Goal: Task Accomplishment & Management: Manage account settings

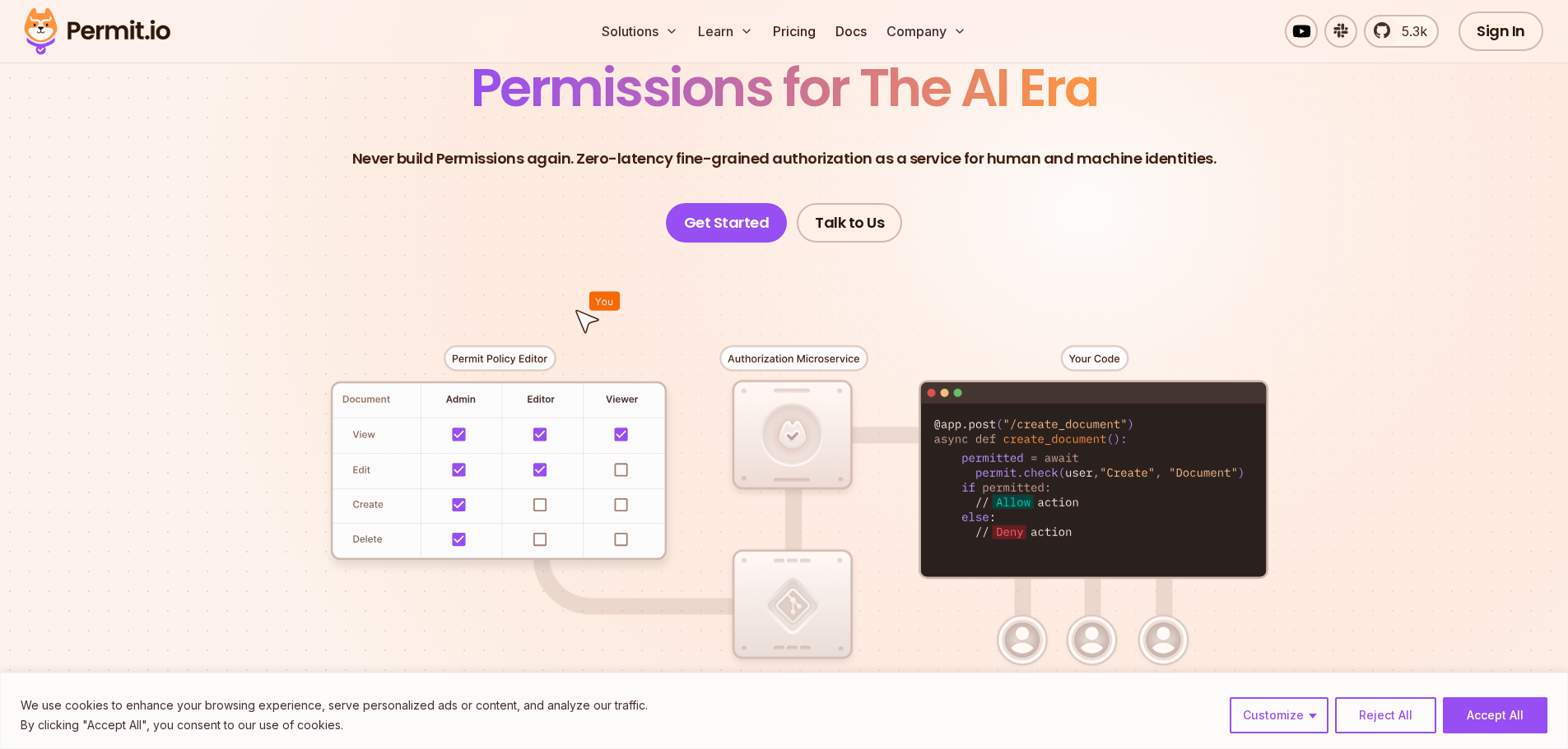
scroll to position [165, 0]
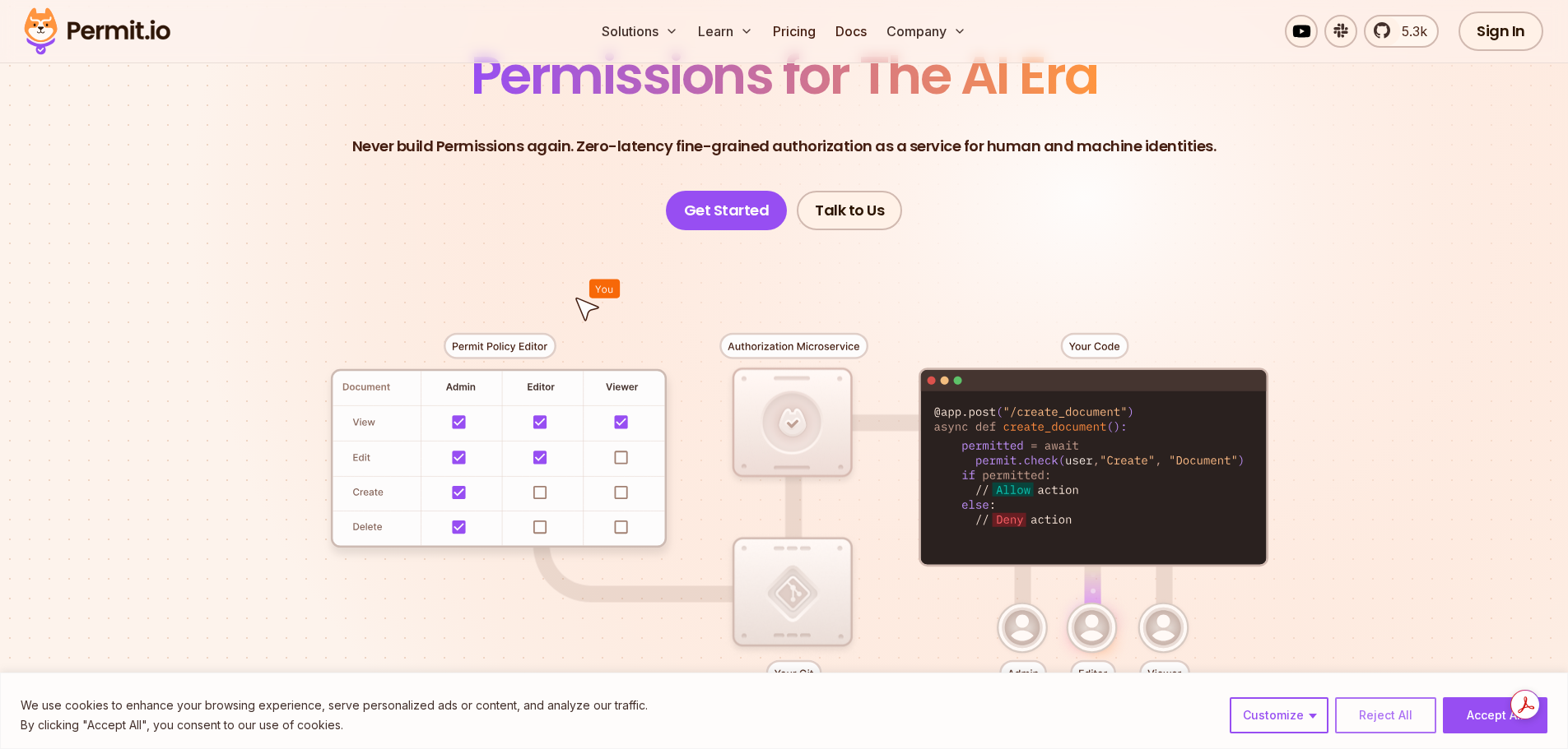
click at [1373, 721] on button "Reject All" at bounding box center [1386, 715] width 102 height 36
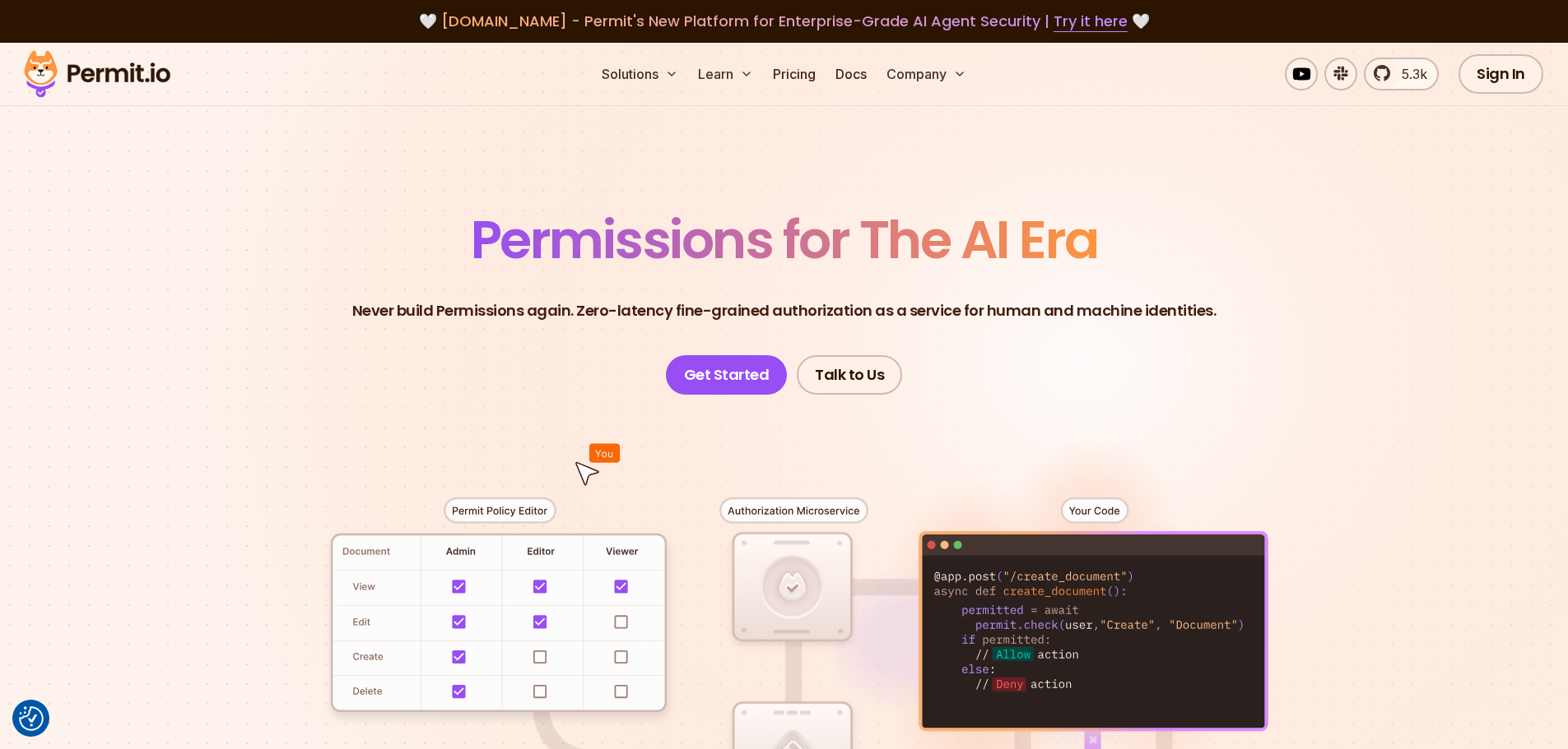
scroll to position [82, 0]
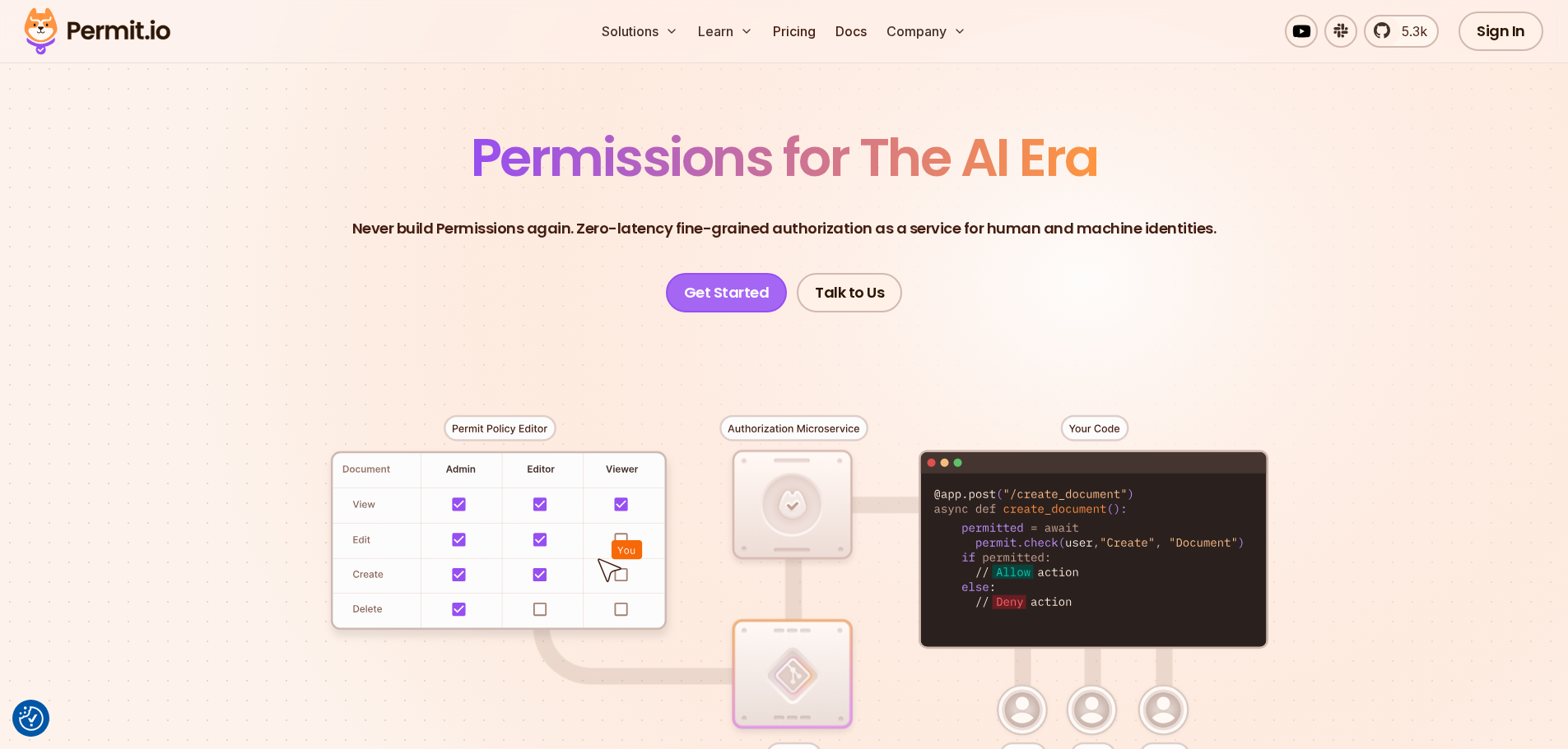
click at [729, 288] on link "Get Started" at bounding box center [726, 292] width 122 height 39
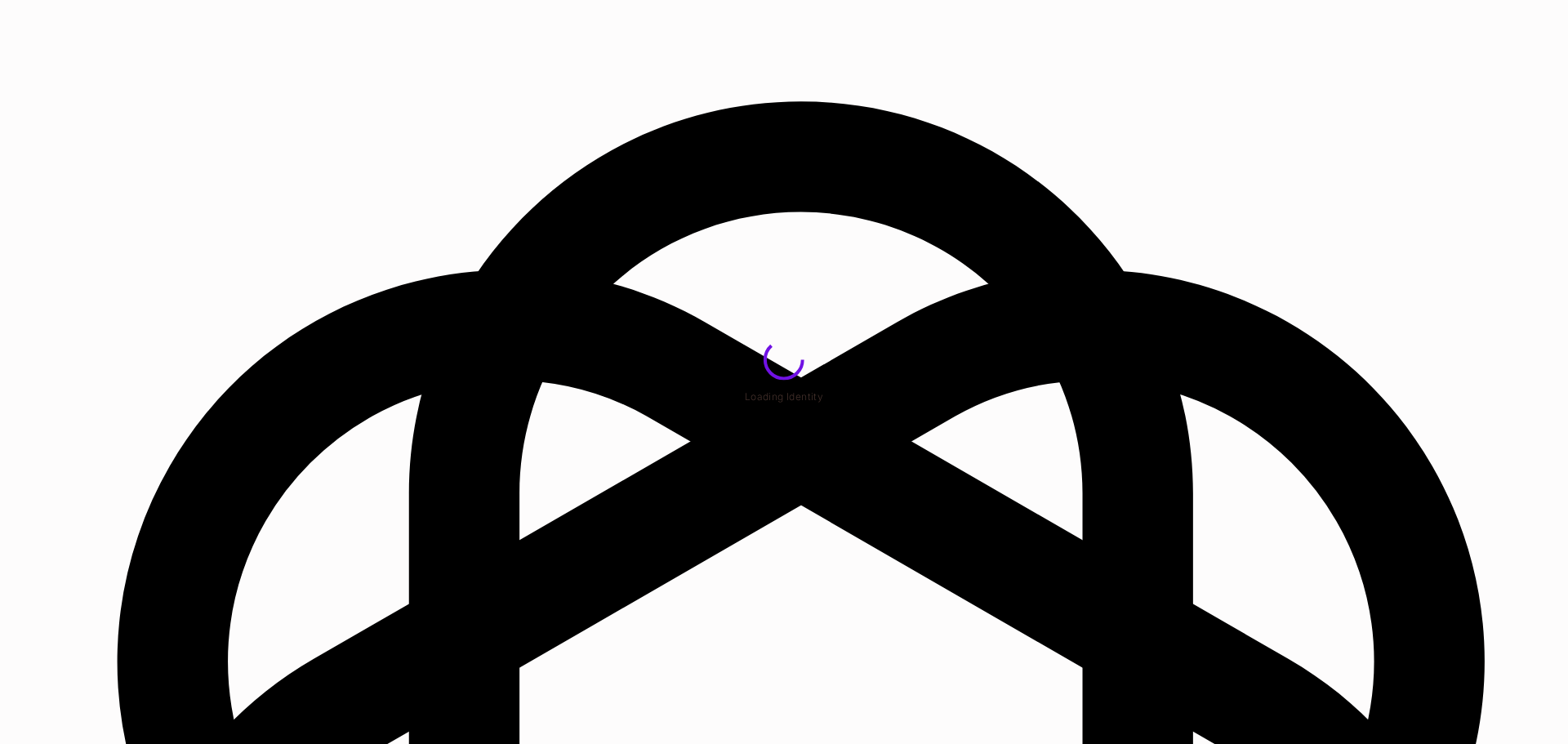
scroll to position [205, 0]
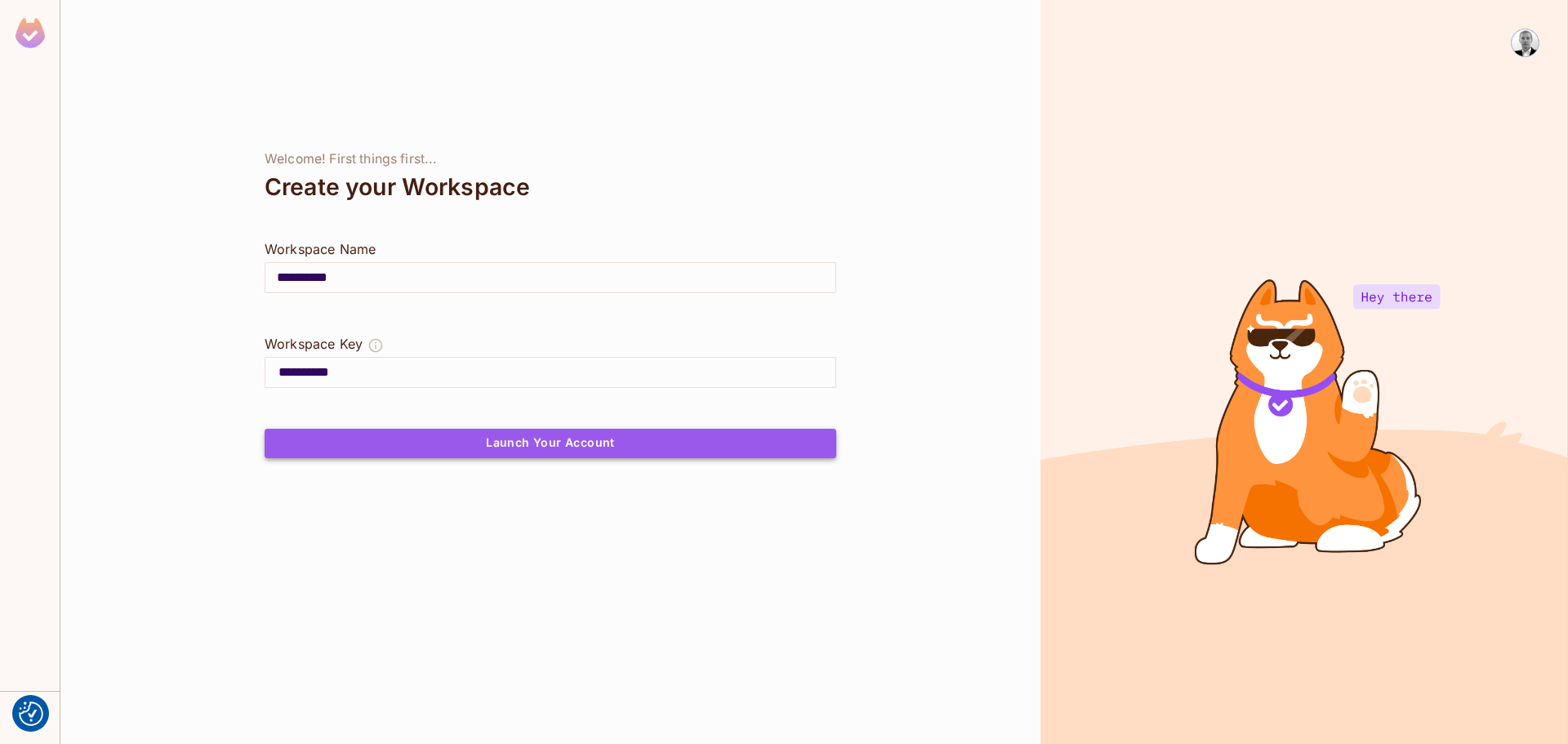
click at [565, 440] on button "Launch Your Account" at bounding box center [550, 443] width 571 height 29
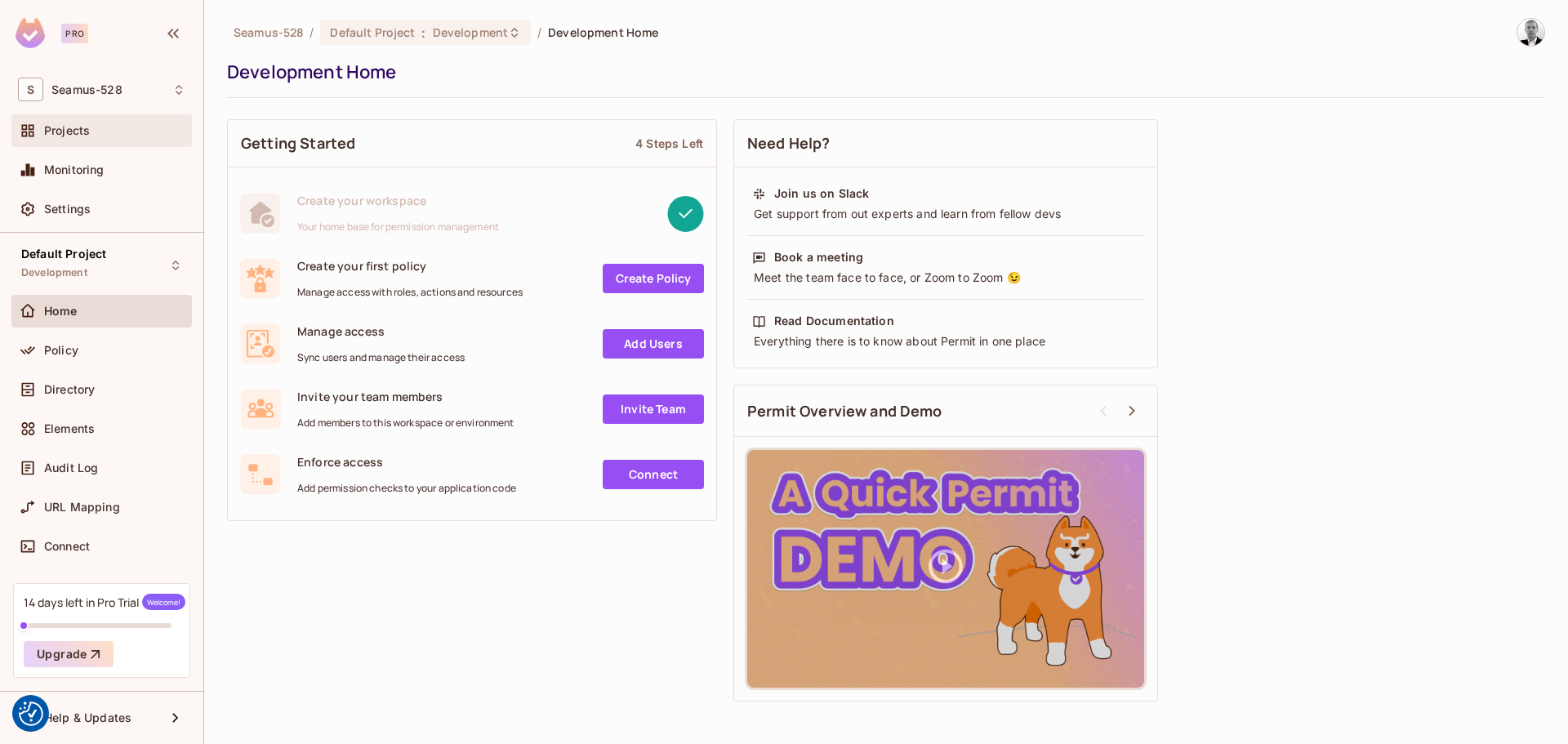
click at [106, 135] on div "Projects" at bounding box center [114, 131] width 142 height 13
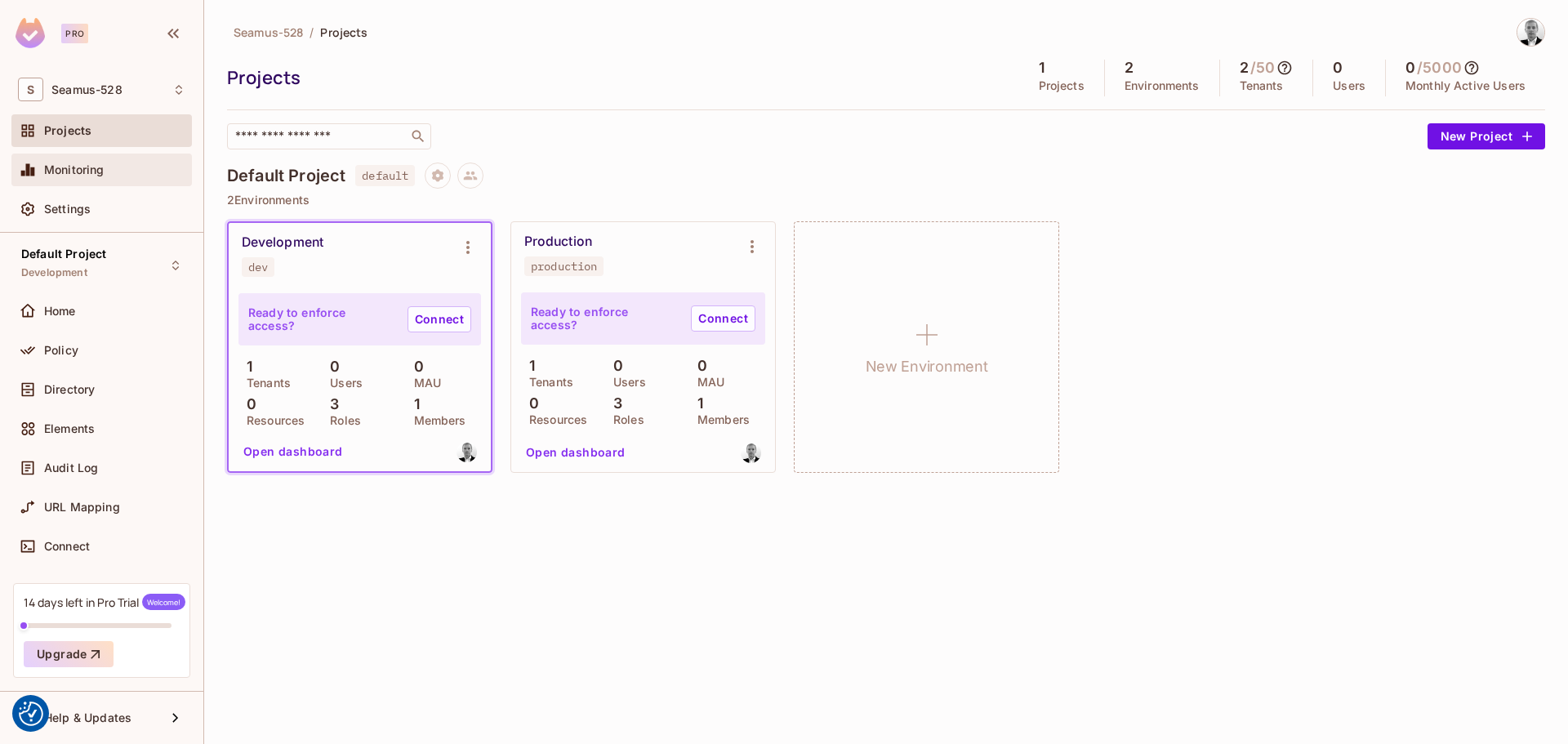
click at [101, 170] on span "Monitoring" at bounding box center [74, 170] width 61 height 13
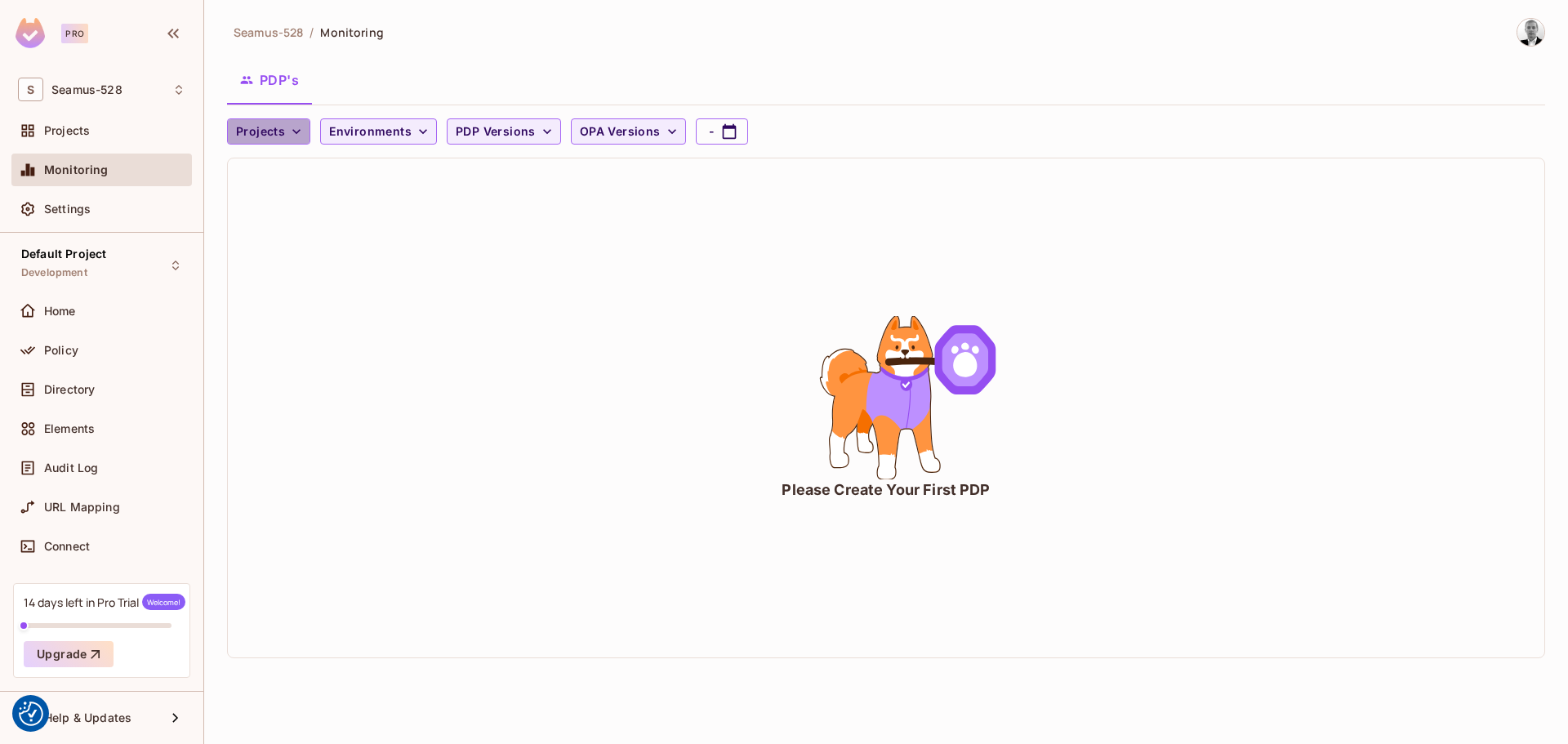
click at [298, 133] on icon "button" at bounding box center [296, 131] width 16 height 16
click at [74, 125] on div at bounding box center [784, 372] width 1568 height 744
click at [74, 127] on span "Projects" at bounding box center [67, 131] width 46 height 13
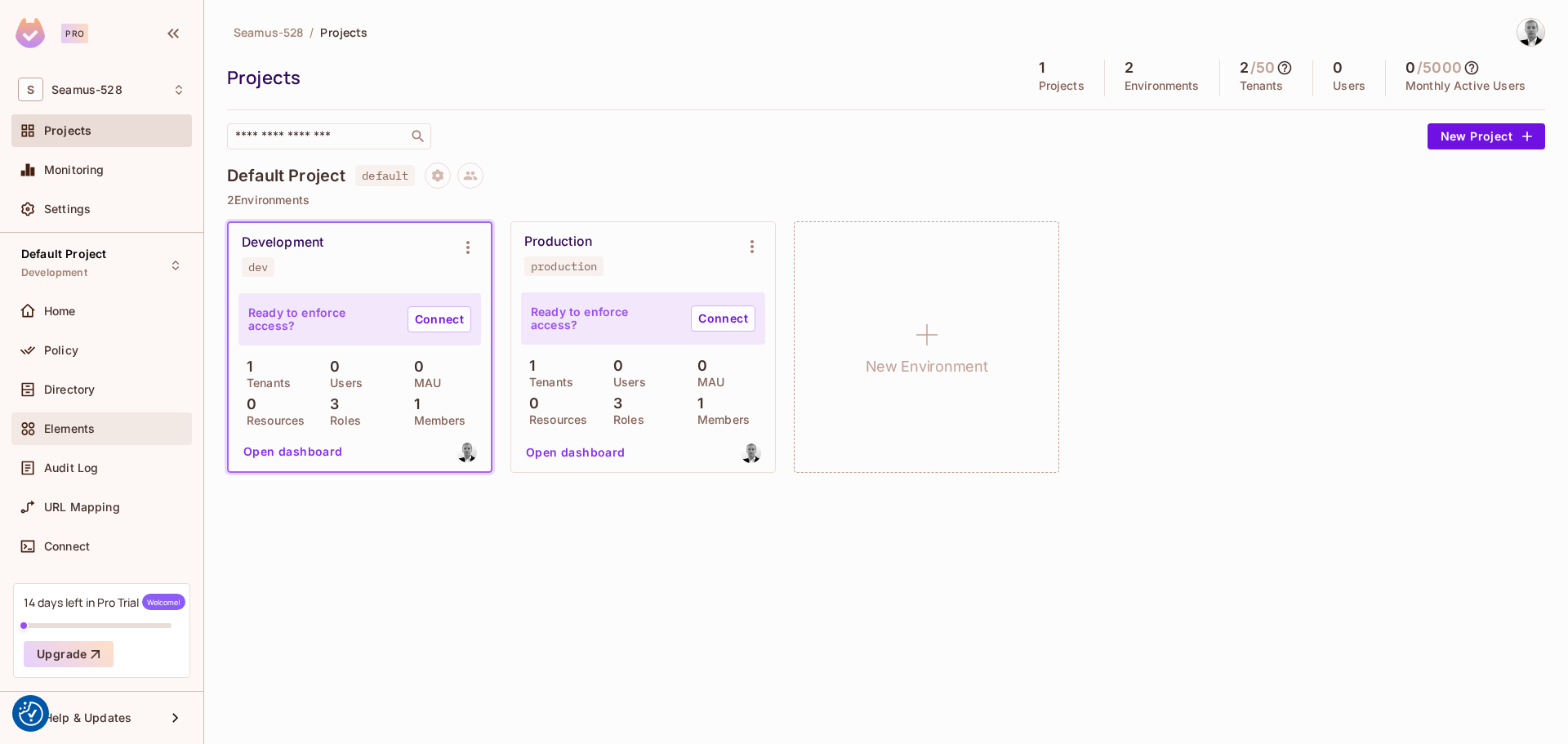
click at [105, 431] on div "Elements" at bounding box center [114, 429] width 142 height 13
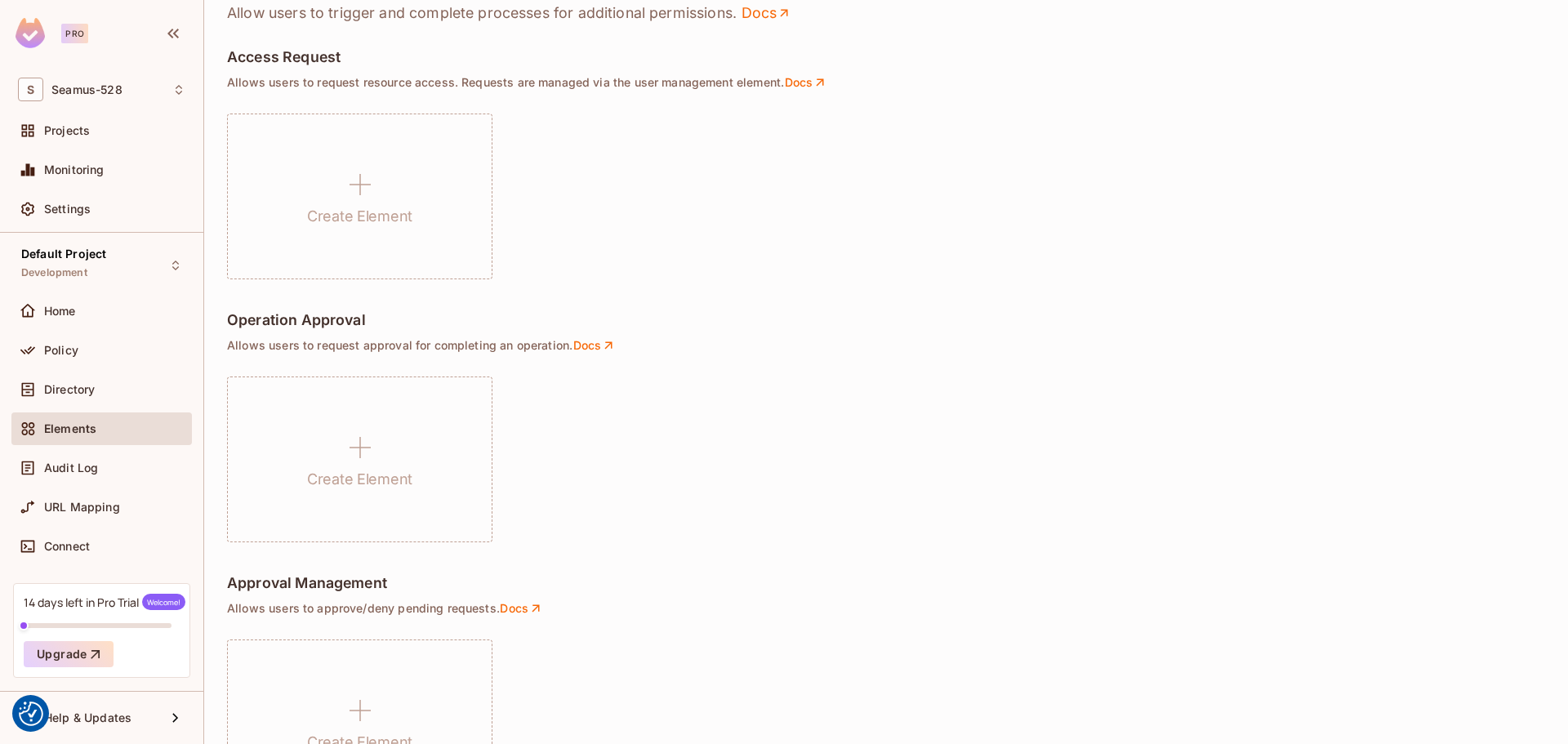
scroll to position [1062, 0]
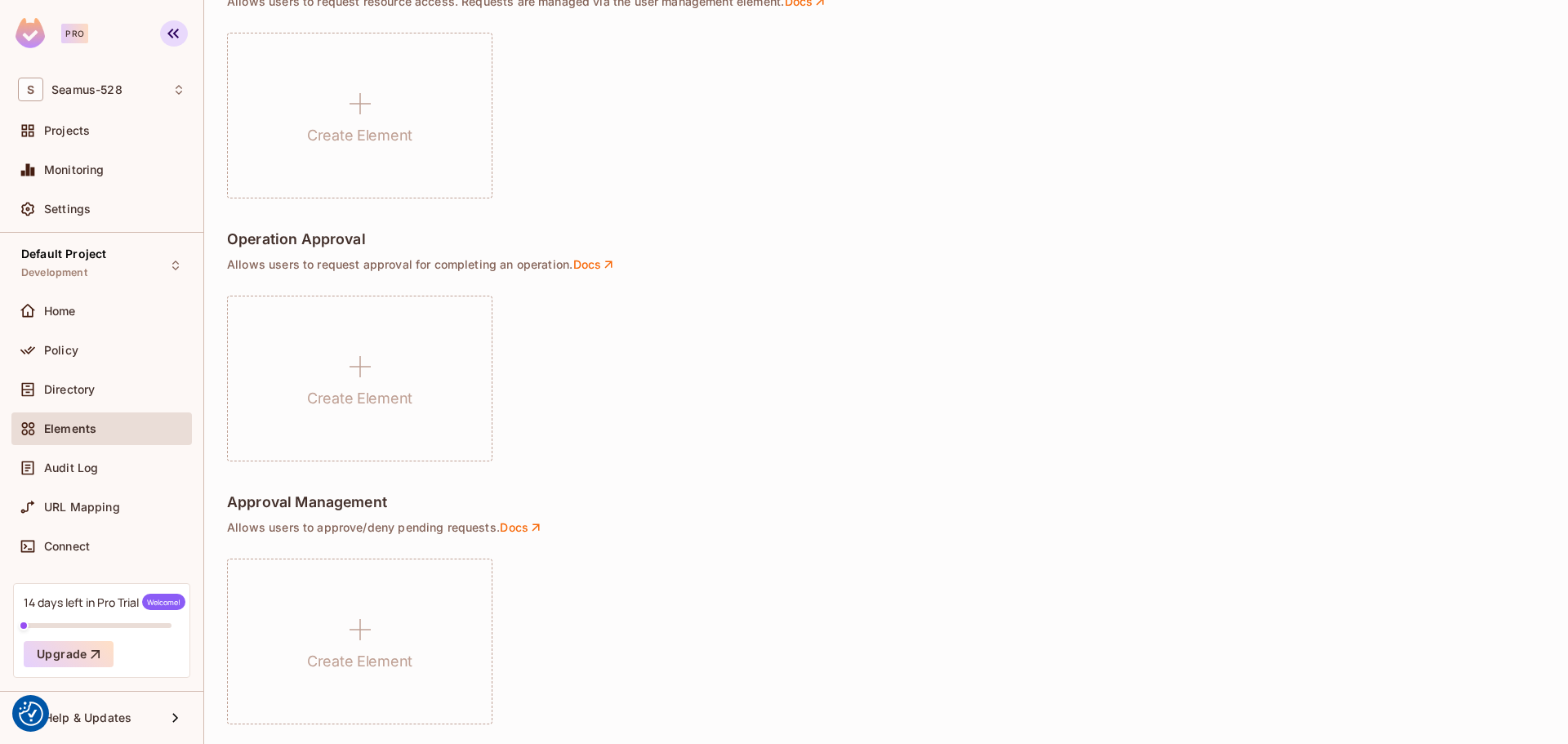
click at [165, 32] on icon "button" at bounding box center [173, 33] width 20 height 20
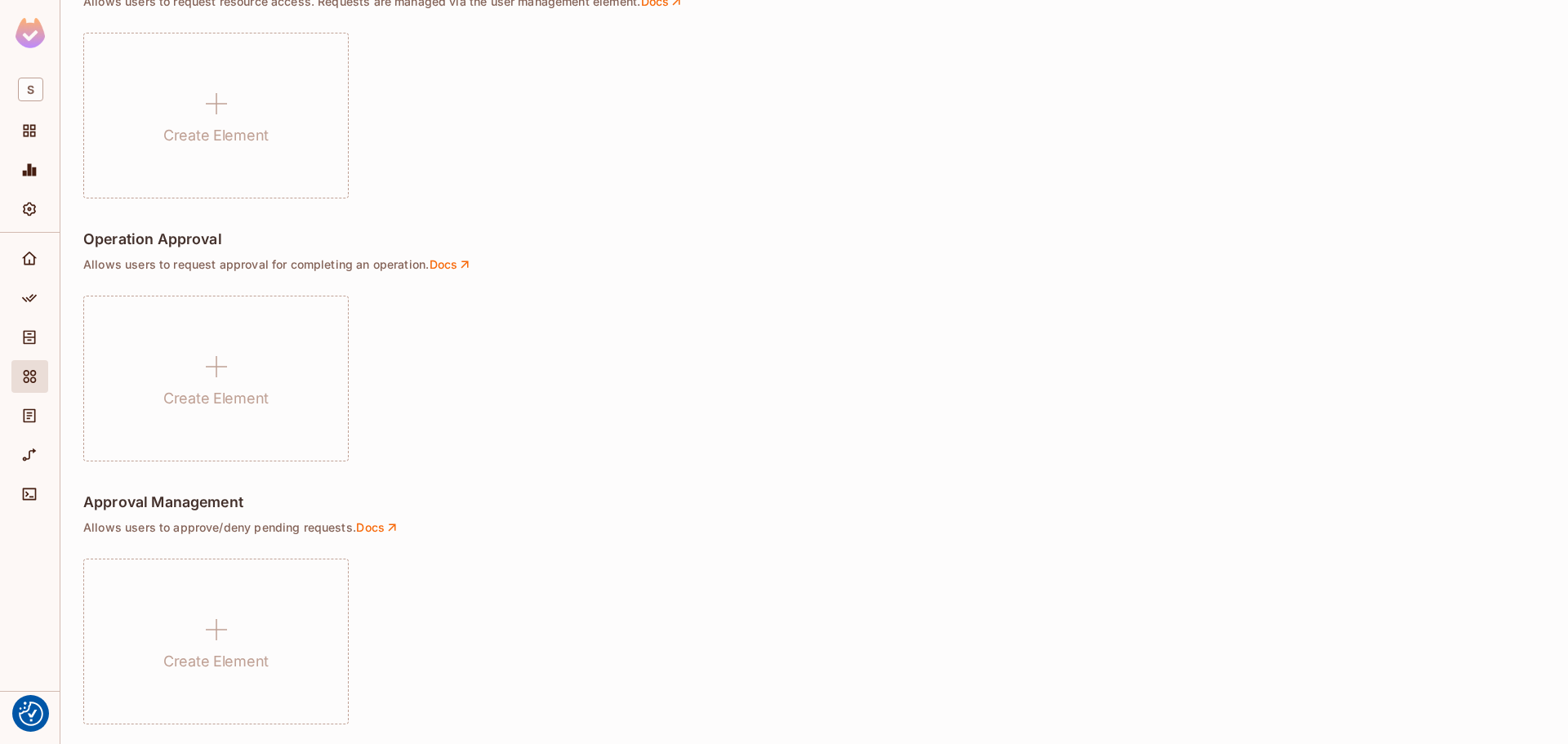
click at [35, 36] on img at bounding box center [29, 33] width 29 height 30
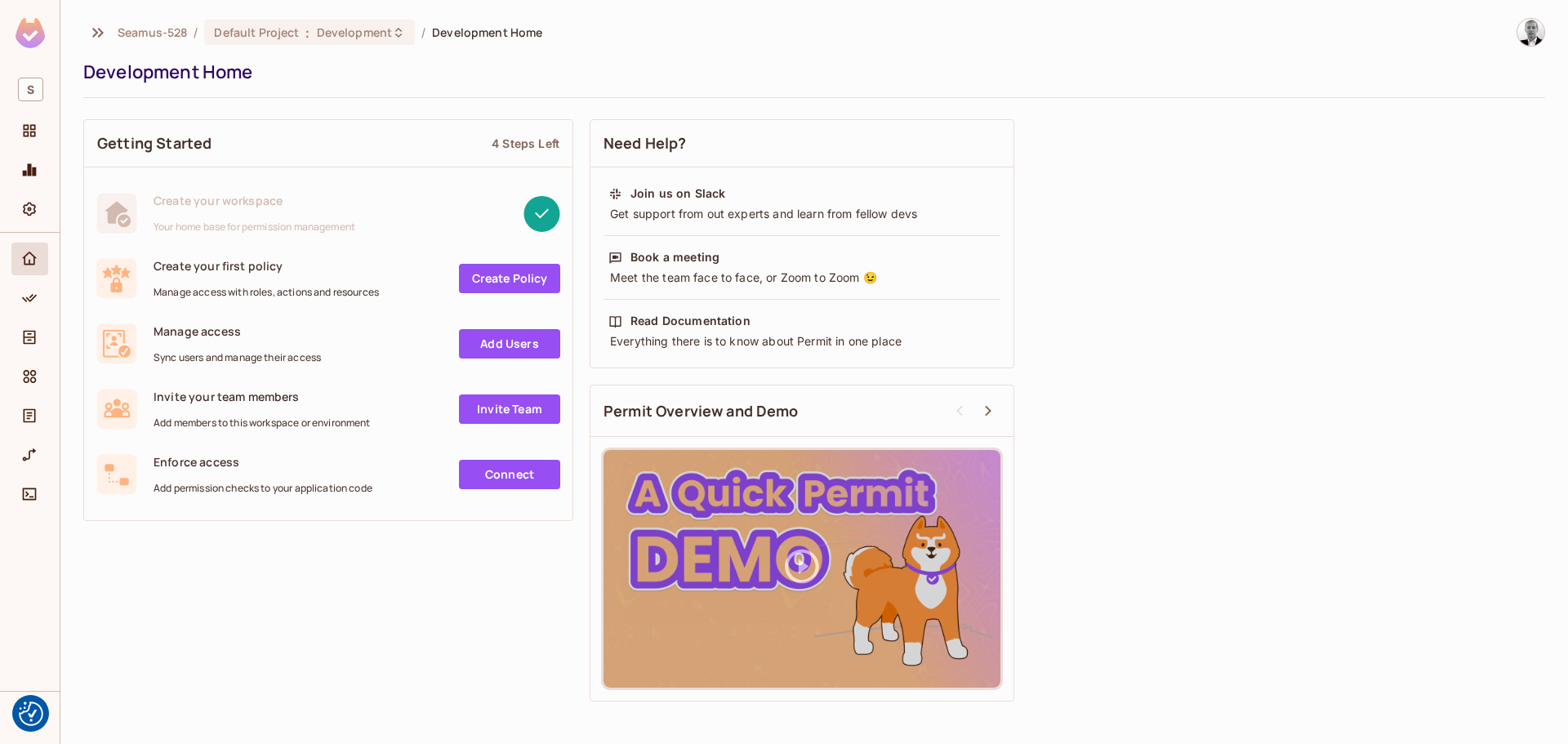
click at [1531, 34] on img at bounding box center [1531, 32] width 27 height 27
click at [1442, 178] on span "Log out" at bounding box center [1439, 178] width 40 height 15
